Goal: Task Accomplishment & Management: Manage account settings

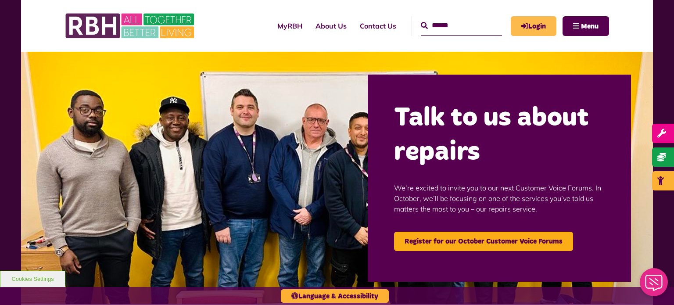
click at [0, 0] on icon "MyRBH" at bounding box center [0, 0] width 0 height 0
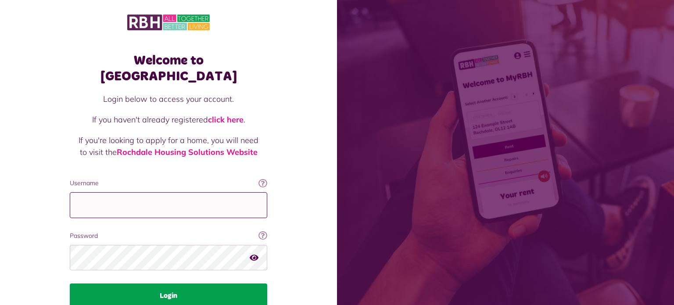
type input "**********"
click at [190, 283] on button "Login" at bounding box center [168, 295] width 197 height 25
